Goal: Navigation & Orientation: Go to known website

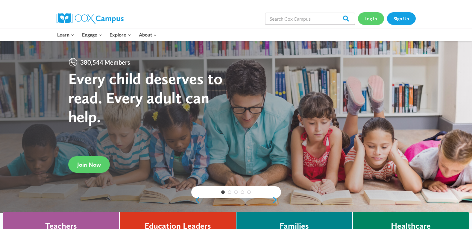
click at [369, 18] on link "Log In" at bounding box center [371, 18] width 26 height 12
click at [373, 19] on link "Log In" at bounding box center [371, 18] width 26 height 12
